Goal: Task Accomplishment & Management: Manage account settings

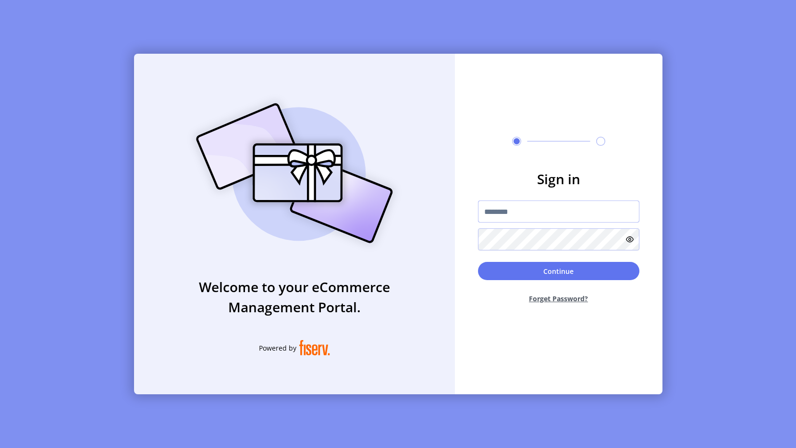
click at [523, 216] on input "text" at bounding box center [558, 212] width 161 height 22
type input "**********"
click at [544, 268] on button "Continue" at bounding box center [558, 271] width 161 height 18
